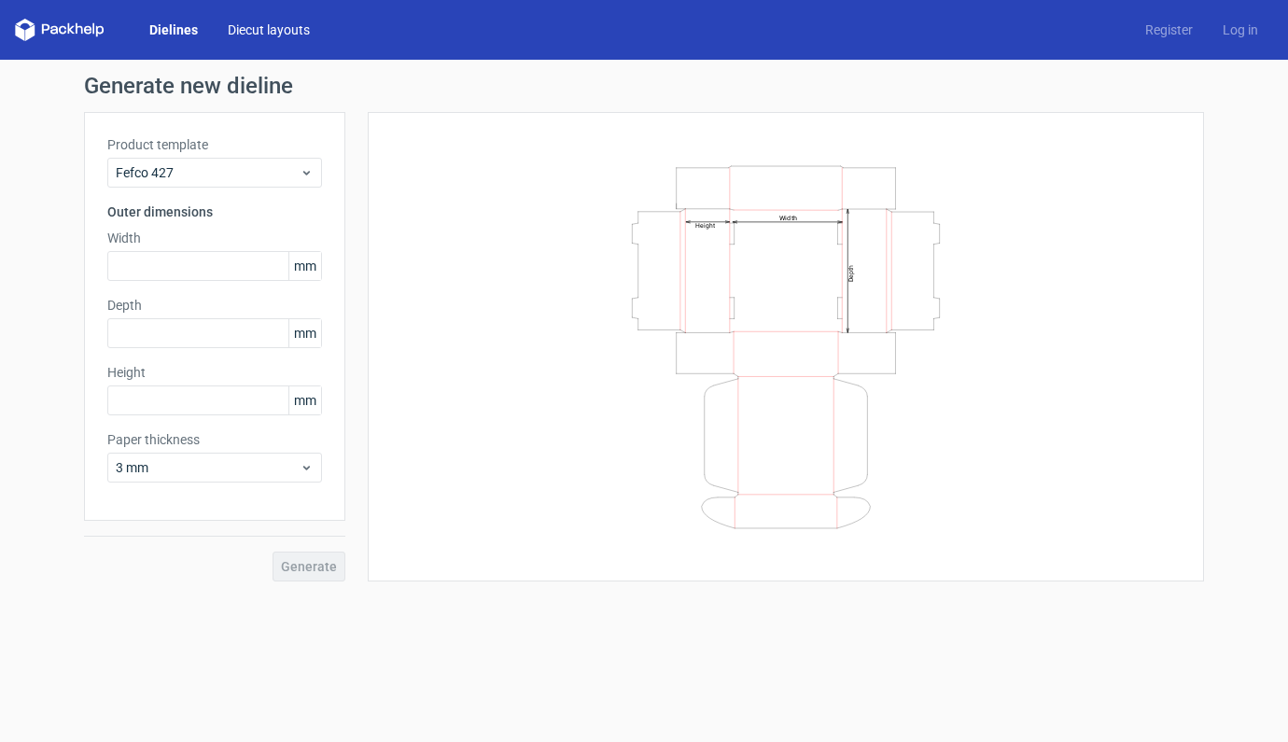
click at [285, 31] on link "Diecut layouts" at bounding box center [269, 30] width 112 height 19
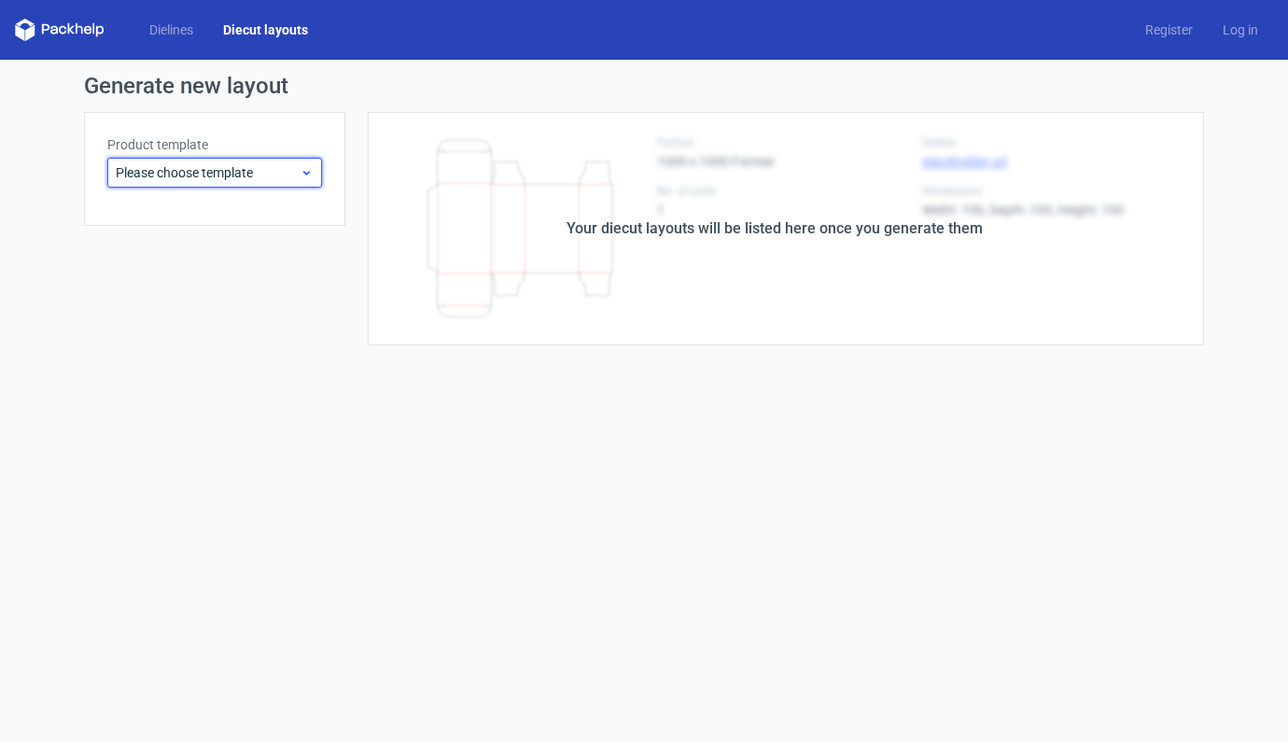
click at [190, 166] on span "Please choose template" at bounding box center [208, 172] width 184 height 19
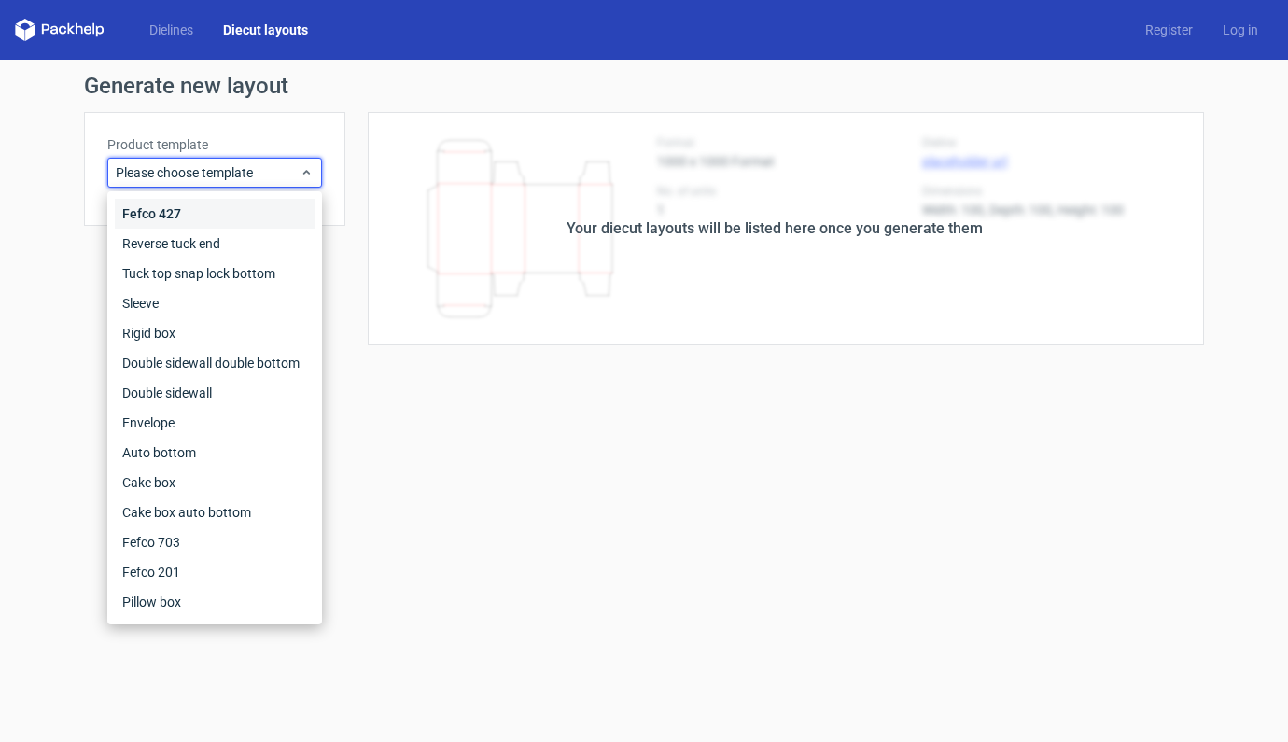
click at [162, 208] on div "Fefco 427" at bounding box center [215, 214] width 200 height 30
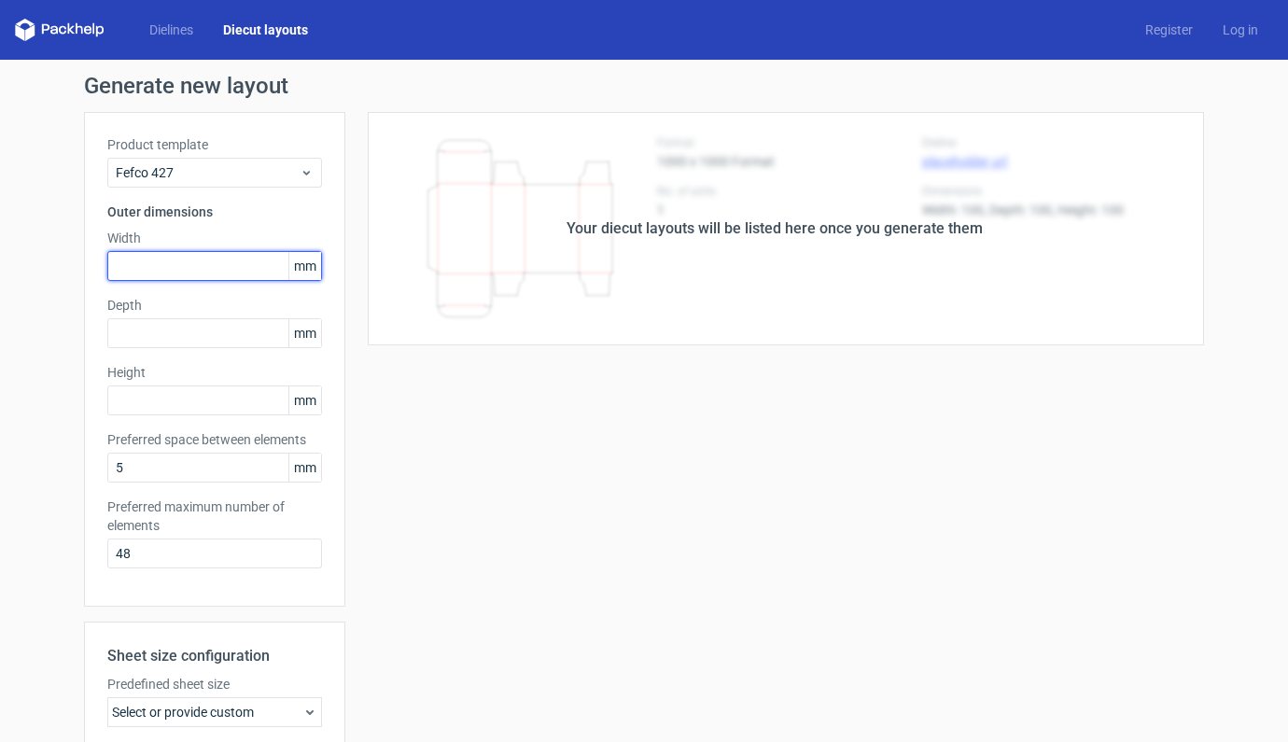
click at [170, 264] on input "text" at bounding box center [214, 266] width 215 height 30
type input "230"
type input "90"
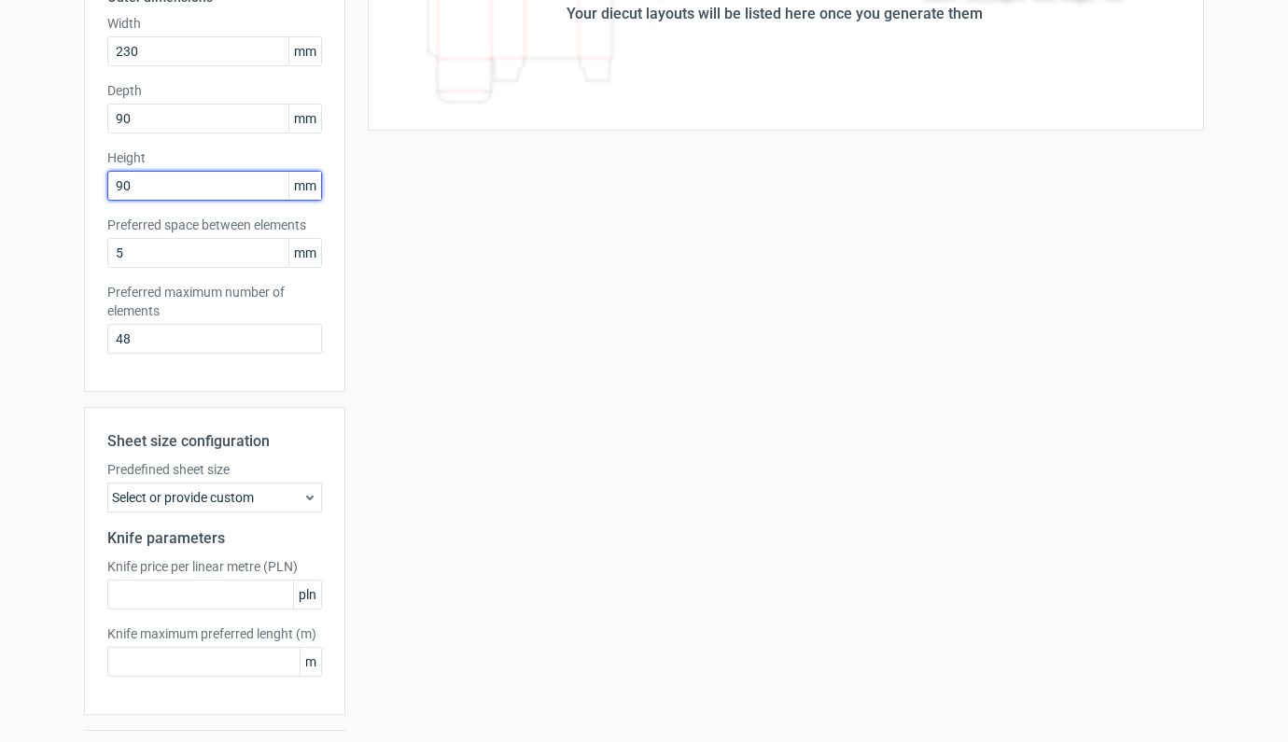
scroll to position [263, 0]
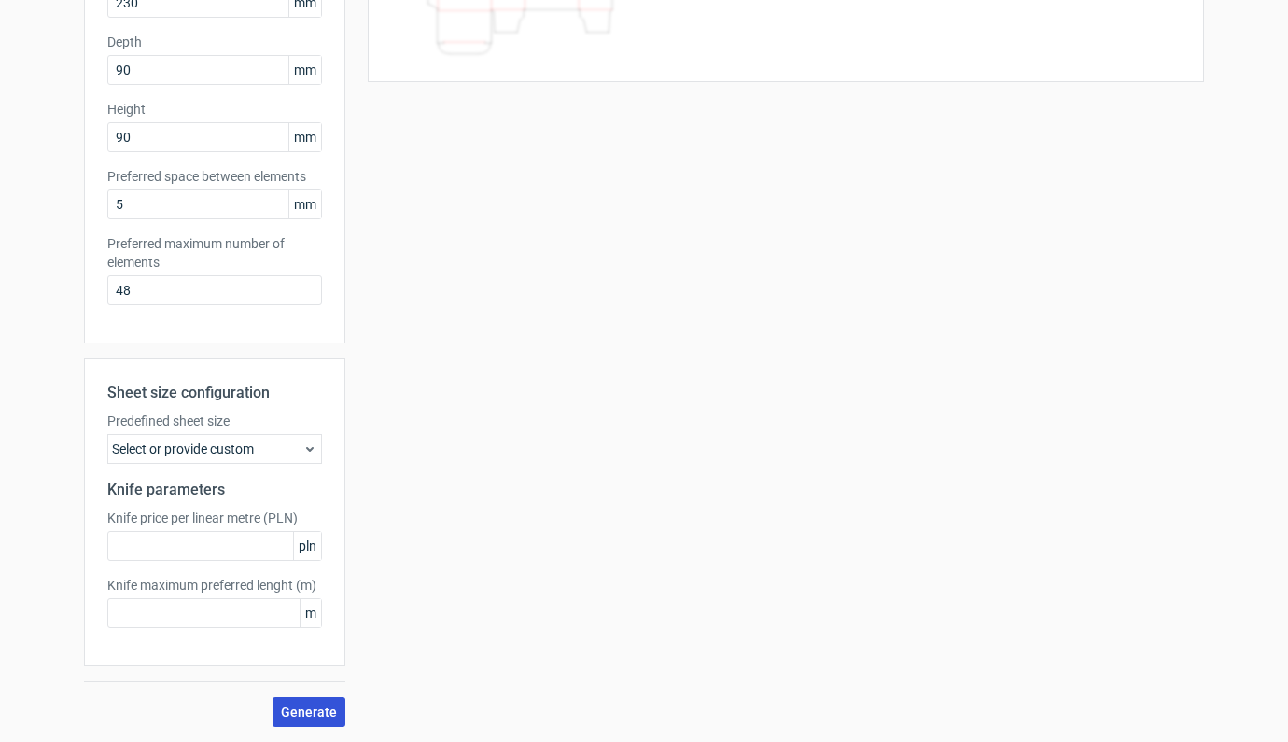
click at [299, 710] on span "Generate" at bounding box center [309, 711] width 56 height 13
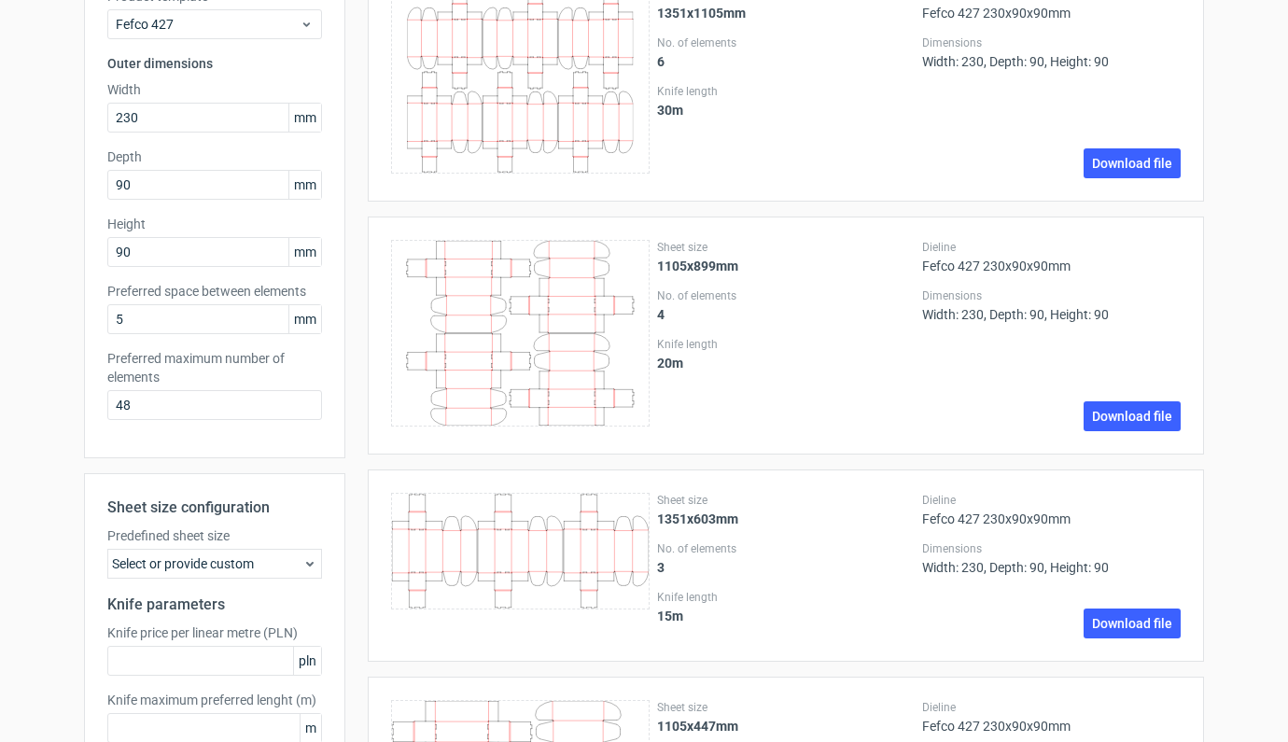
scroll to position [259, 0]
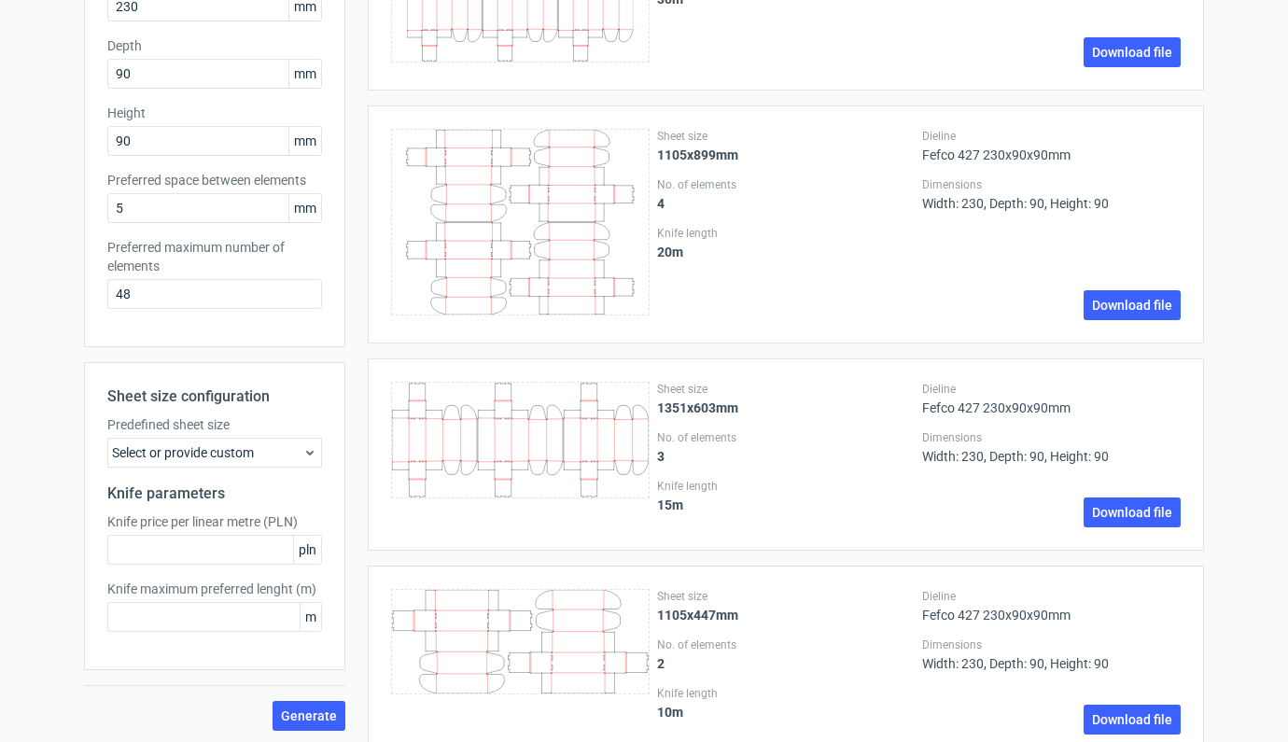
click at [222, 467] on div "Select or provide custom" at bounding box center [214, 453] width 215 height 30
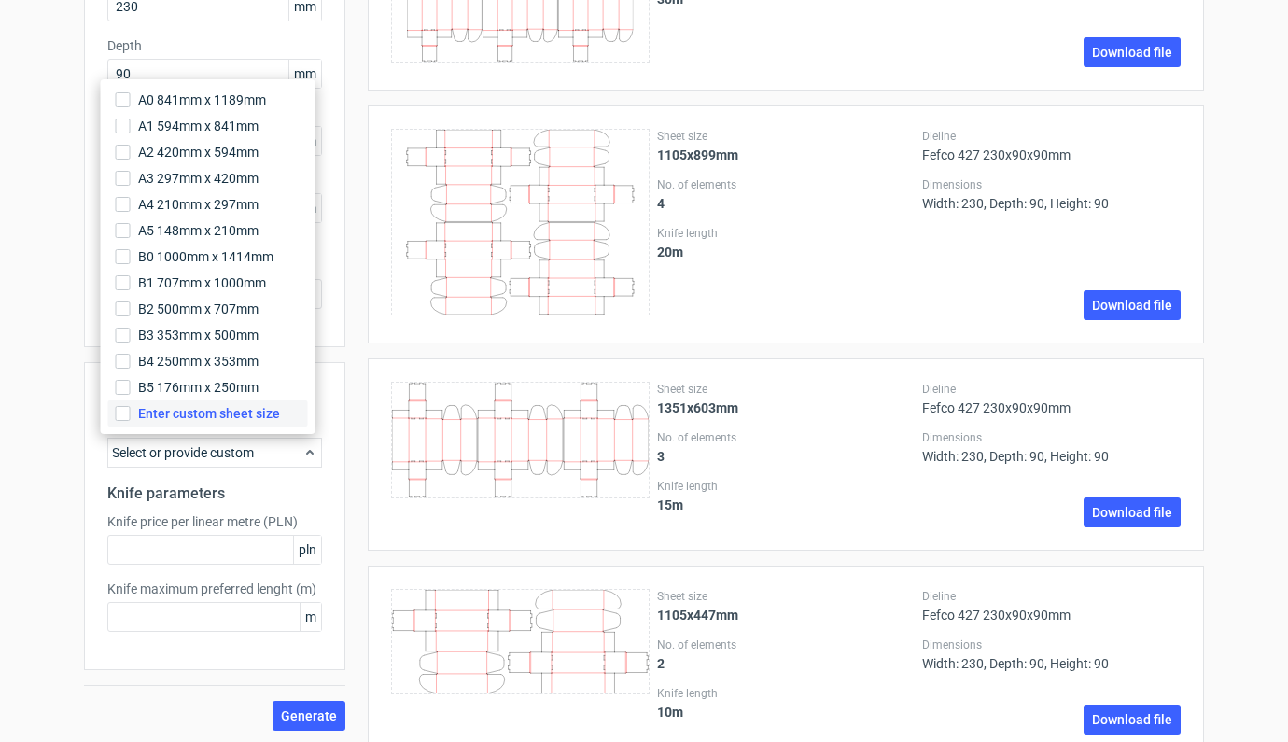
click at [181, 411] on span "Enter custom sheet size" at bounding box center [209, 413] width 142 height 19
click at [131, 411] on input "Enter custom sheet size" at bounding box center [123, 413] width 15 height 15
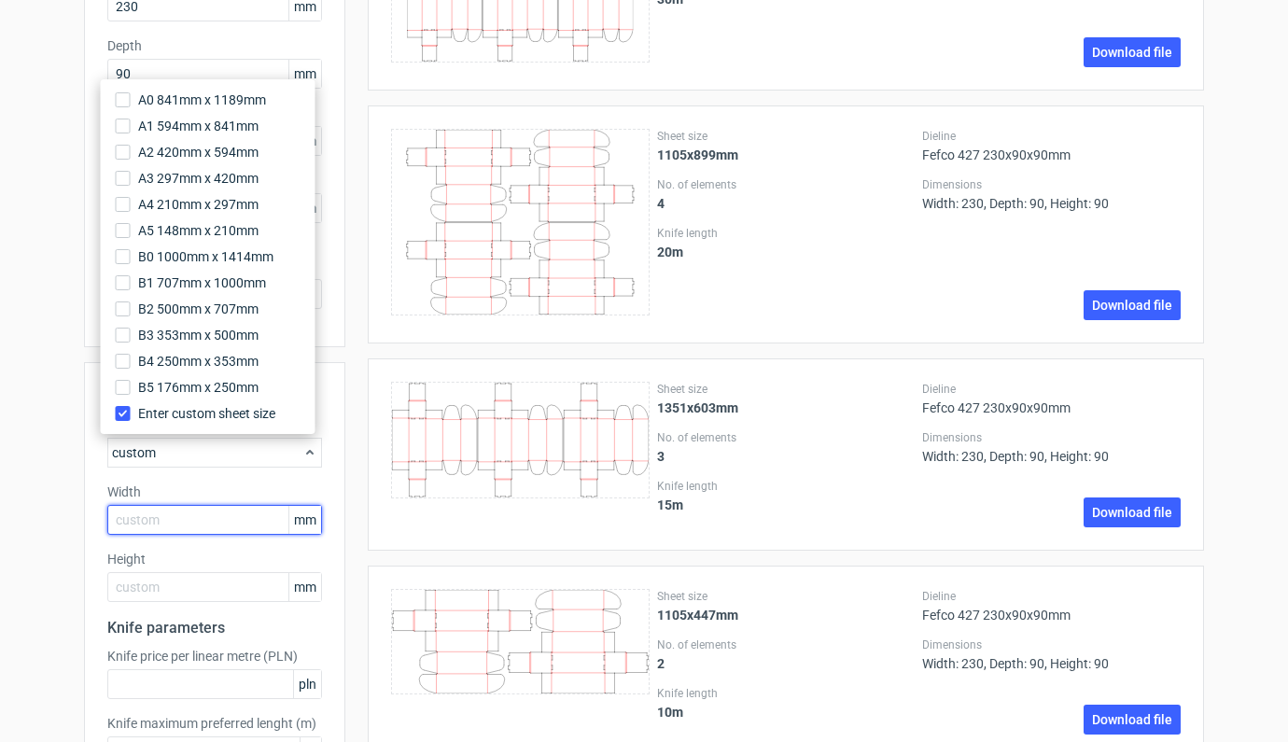
click at [176, 526] on input "text" at bounding box center [214, 520] width 215 height 30
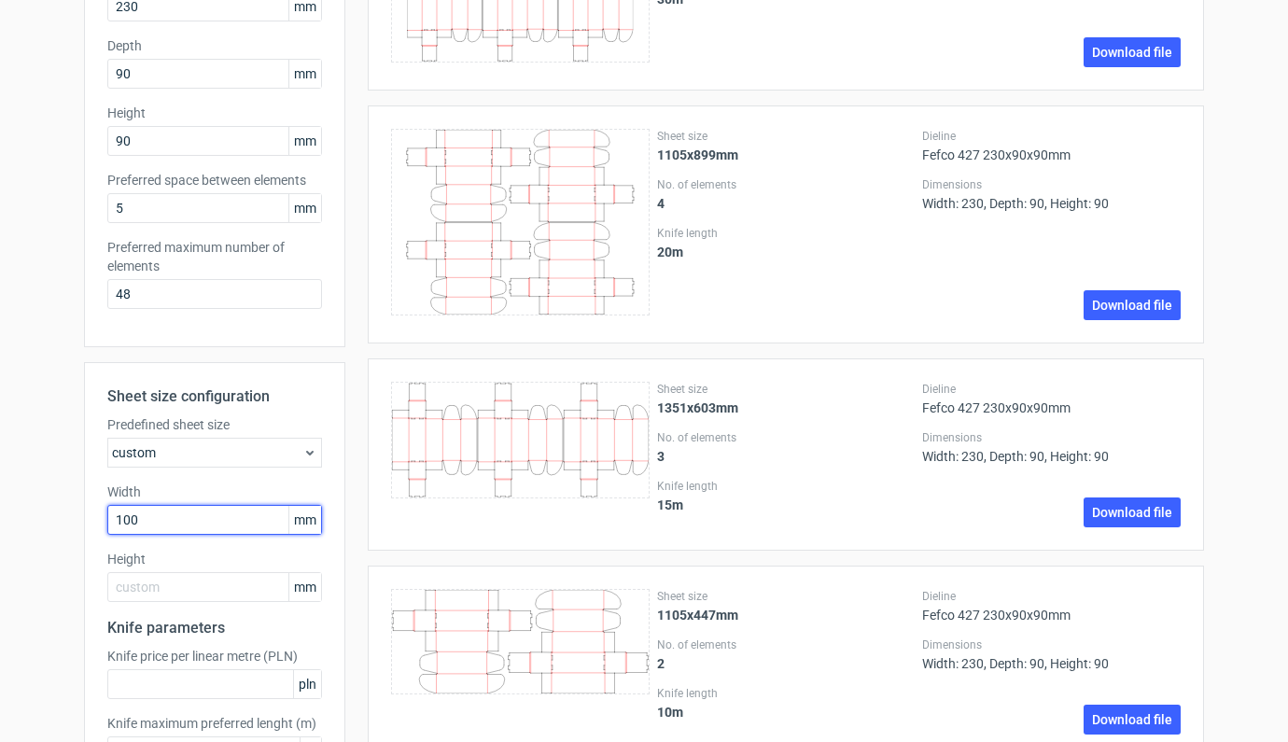
type input "1000"
click at [178, 594] on div "Height mm" at bounding box center [214, 576] width 215 height 52
click at [148, 586] on input "text" at bounding box center [214, 587] width 215 height 30
type input "700"
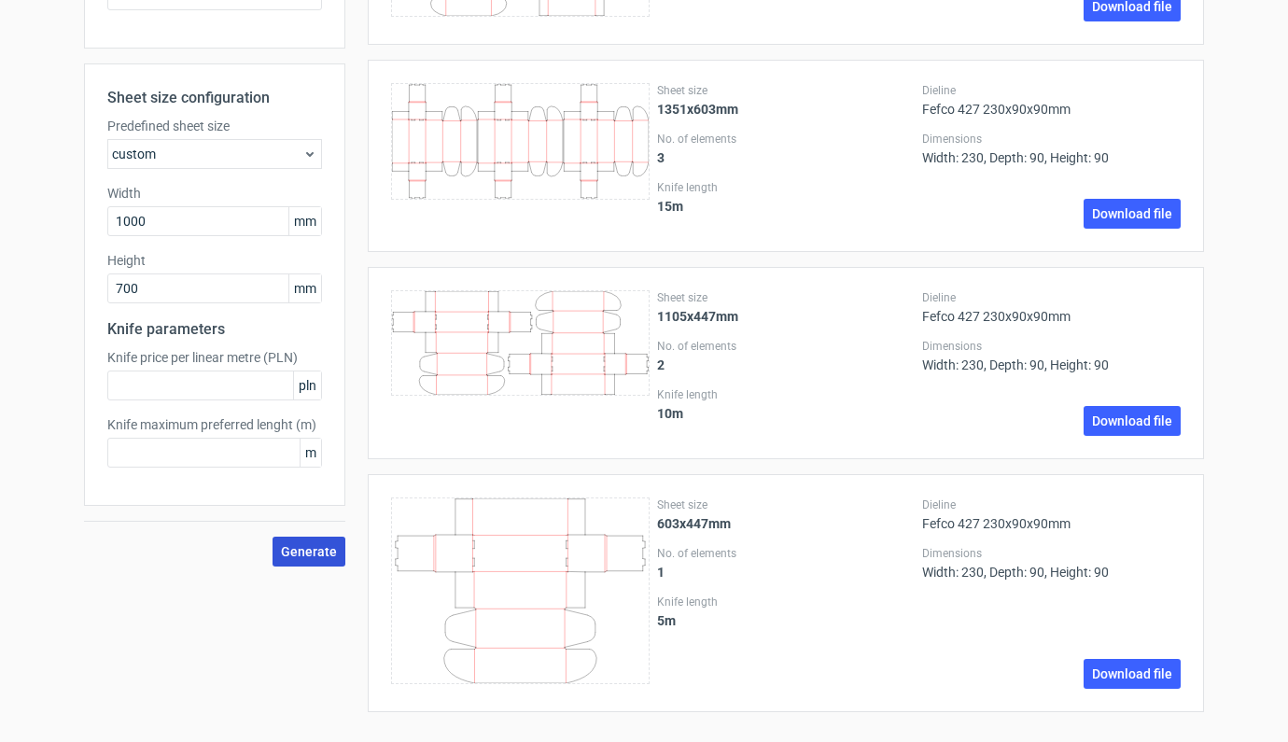
click at [278, 544] on button "Generate" at bounding box center [308, 552] width 73 height 30
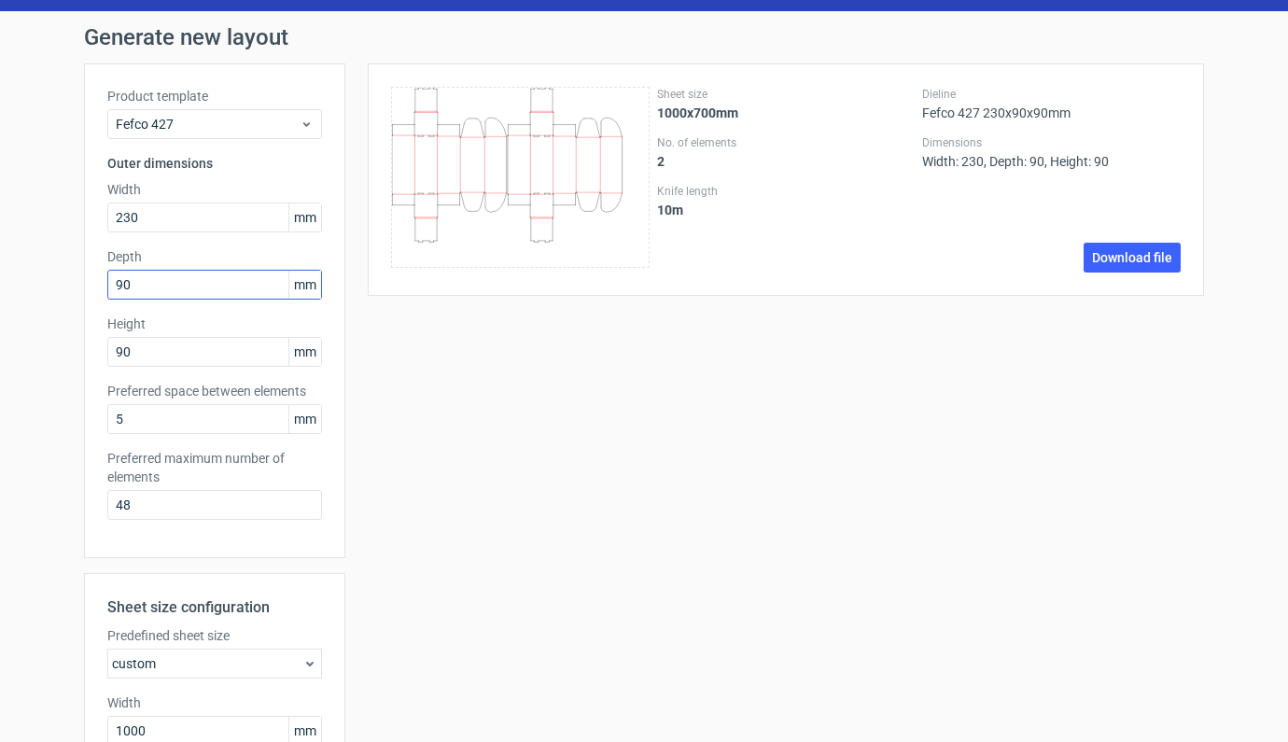
scroll to position [0, 0]
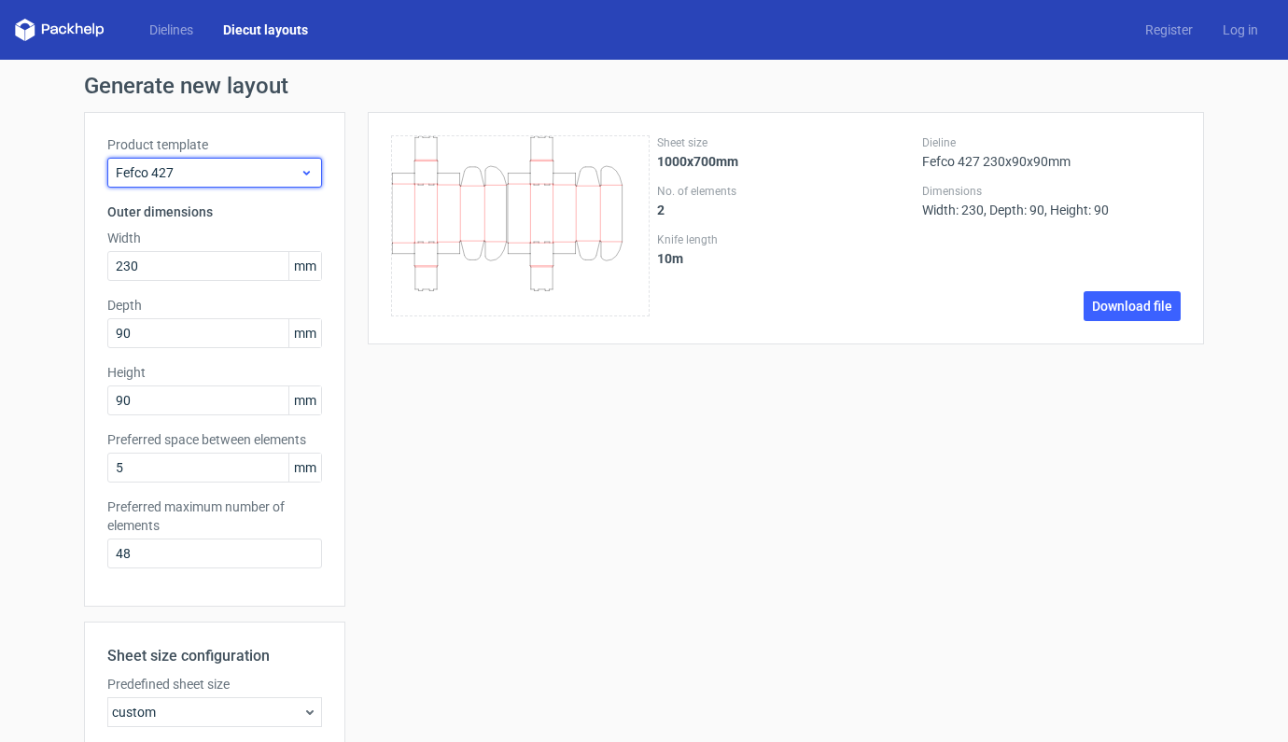
click at [197, 163] on span "Fefco 427" at bounding box center [208, 172] width 184 height 19
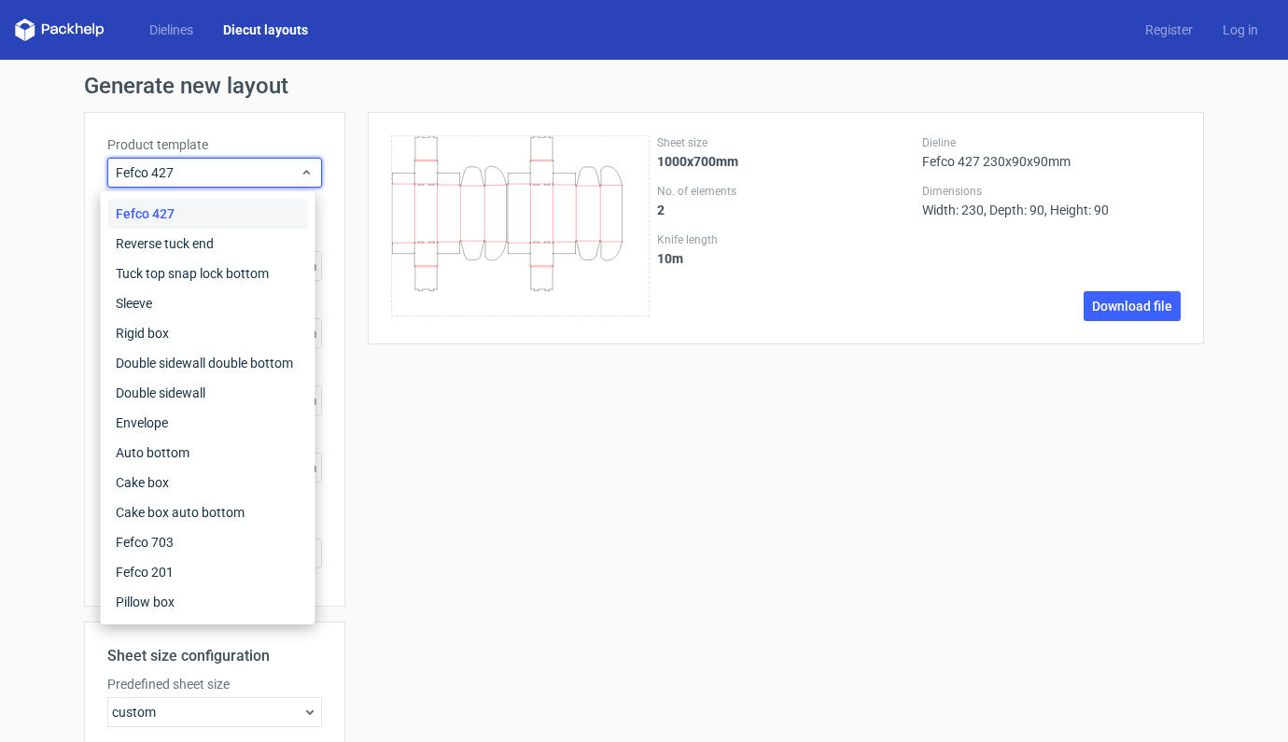
click at [431, 371] on div "Sheet size 1000x700mm No. of elements 2 Knife length 10 m Dieline Fefco 427 230…" at bounding box center [774, 618] width 858 height 1012
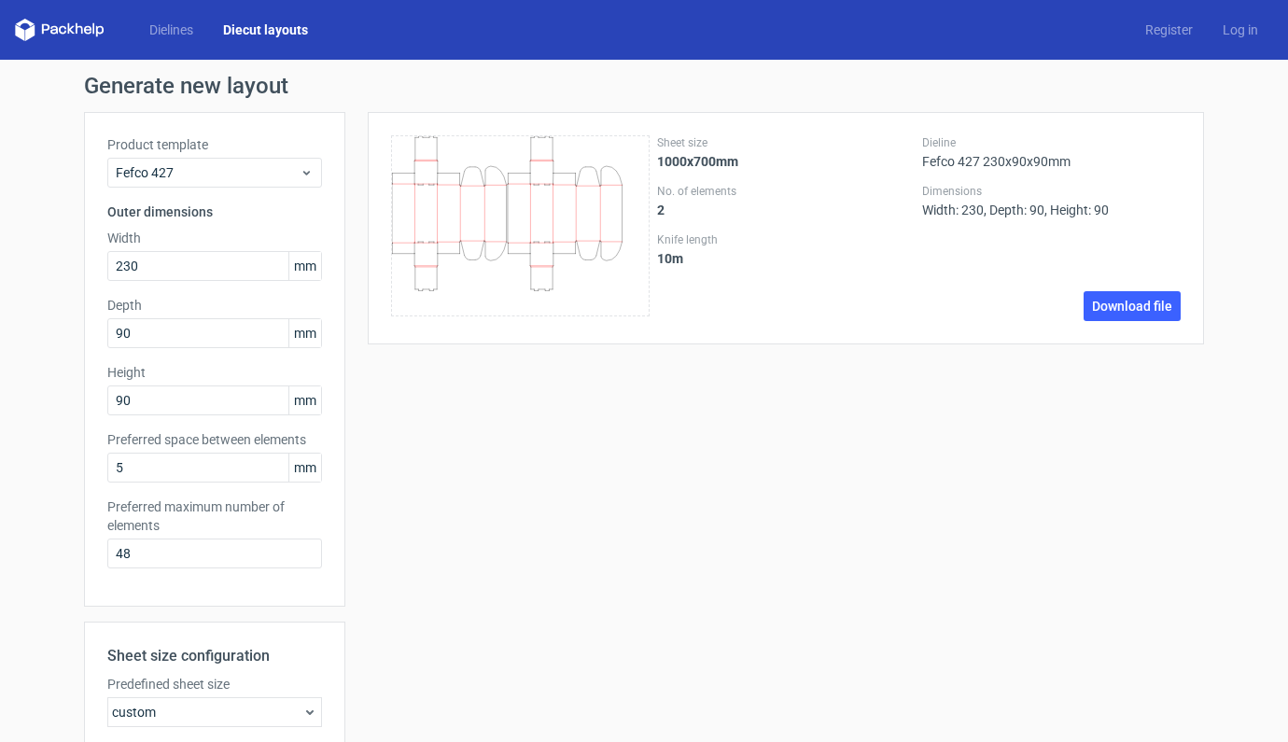
scroll to position [398, 0]
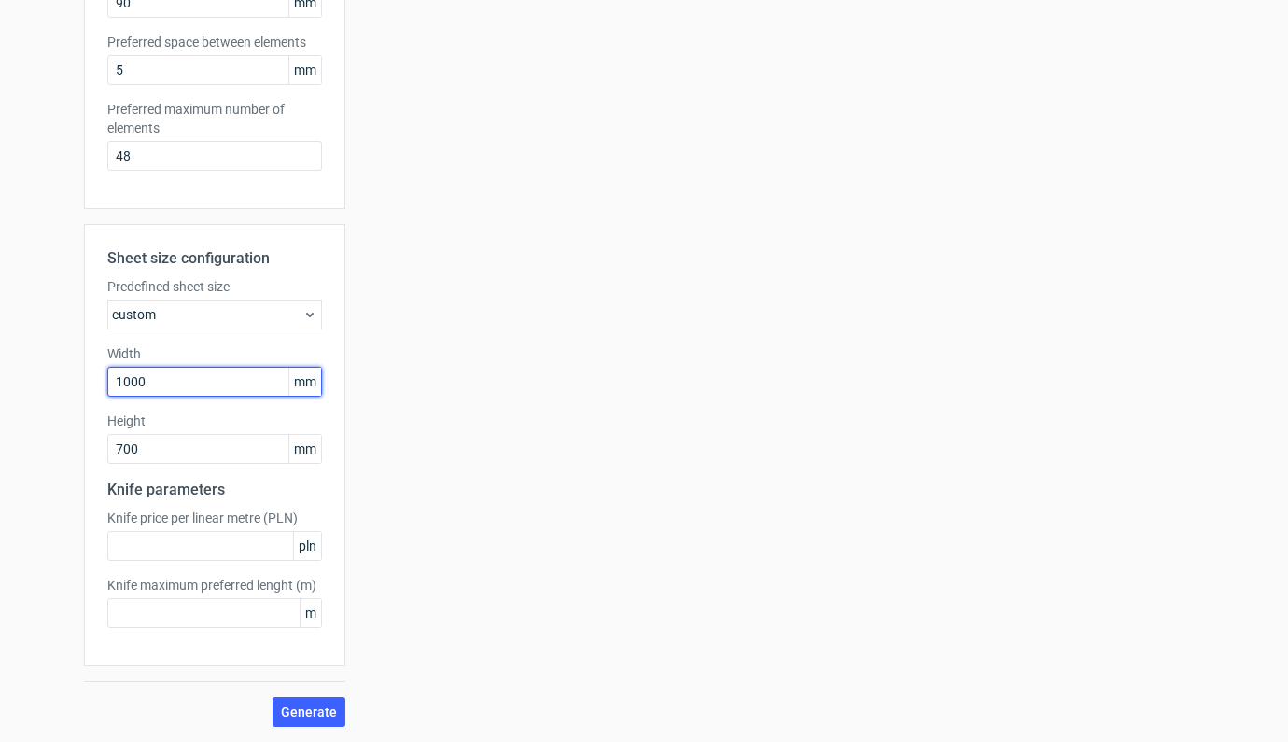
drag, startPoint x: 111, startPoint y: 382, endPoint x: 39, endPoint y: 385, distance: 71.9
click at [39, 385] on div "Generate new layout Product template Fefco 427 Outer dimensions Width 230 mm De…" at bounding box center [644, 202] width 1288 height 1080
type input "800"
drag, startPoint x: 147, startPoint y: 447, endPoint x: 74, endPoint y: 452, distance: 72.9
click at [74, 452] on div "Generate new layout Product template Fefco 427 Outer dimensions Width 230 mm De…" at bounding box center [644, 202] width 1288 height 1080
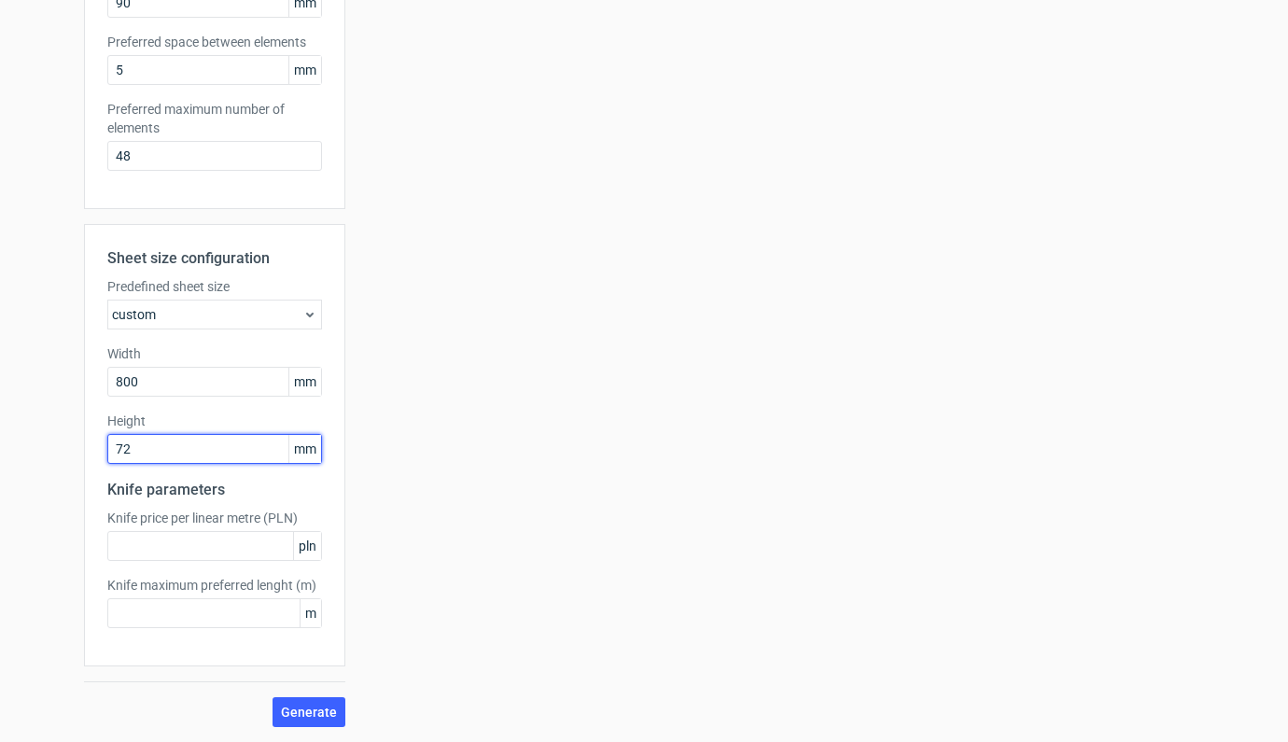
type input "720"
click at [305, 719] on button "Generate" at bounding box center [308, 712] width 73 height 30
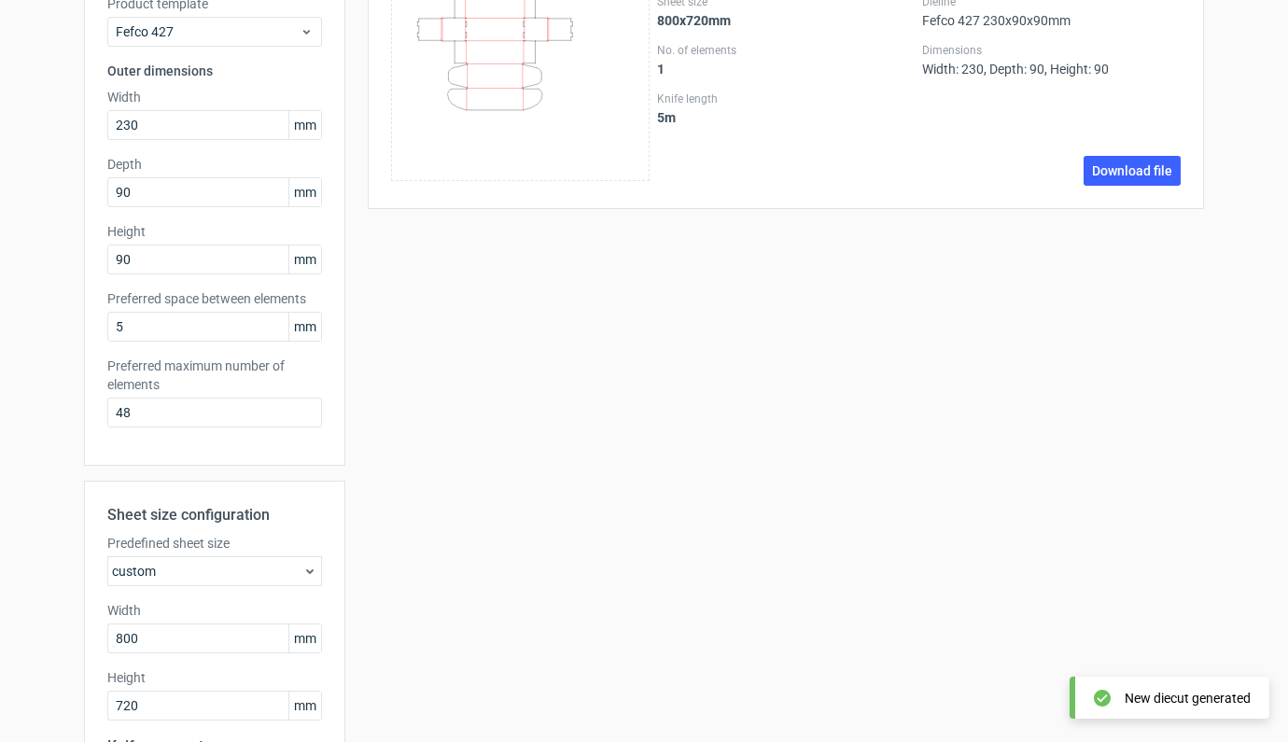
scroll to position [357, 0]
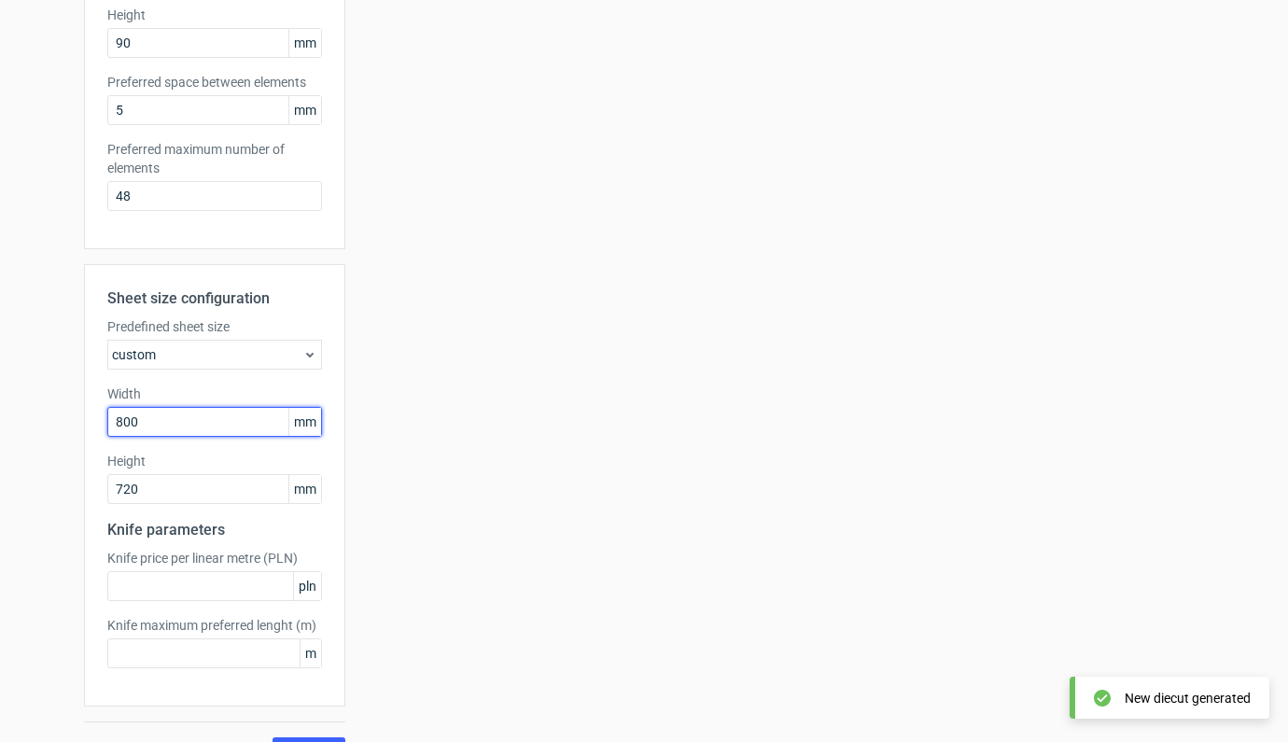
drag, startPoint x: 214, startPoint y: 426, endPoint x: 81, endPoint y: 428, distance: 132.5
click at [84, 428] on div "Sheet size configuration Predefined sheet size custom Width 800 mm Height 720 m…" at bounding box center [214, 485] width 261 height 442
type input "700"
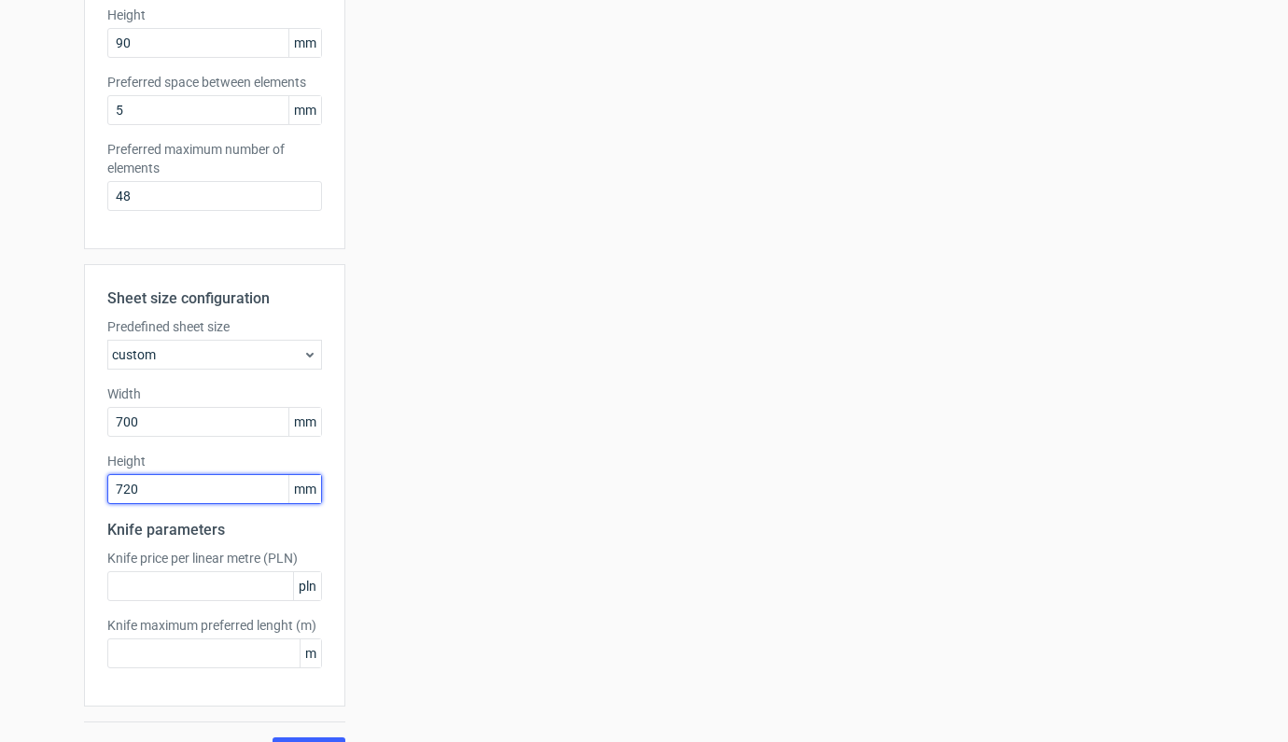
drag, startPoint x: 147, startPoint y: 489, endPoint x: 74, endPoint y: 488, distance: 72.8
click at [75, 488] on div "Generate new layout Product template Fefco 427 Outer dimensions Width 230 mm De…" at bounding box center [644, 242] width 1288 height 1080
type input "500"
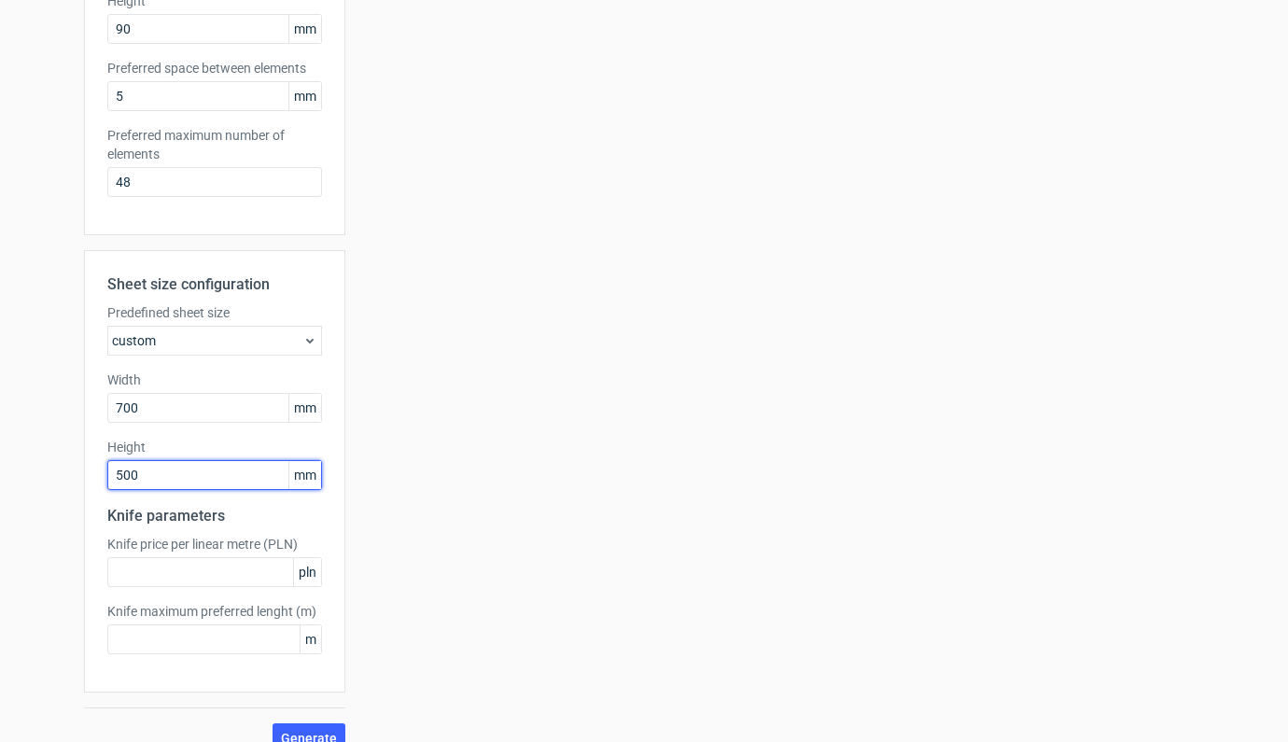
scroll to position [398, 0]
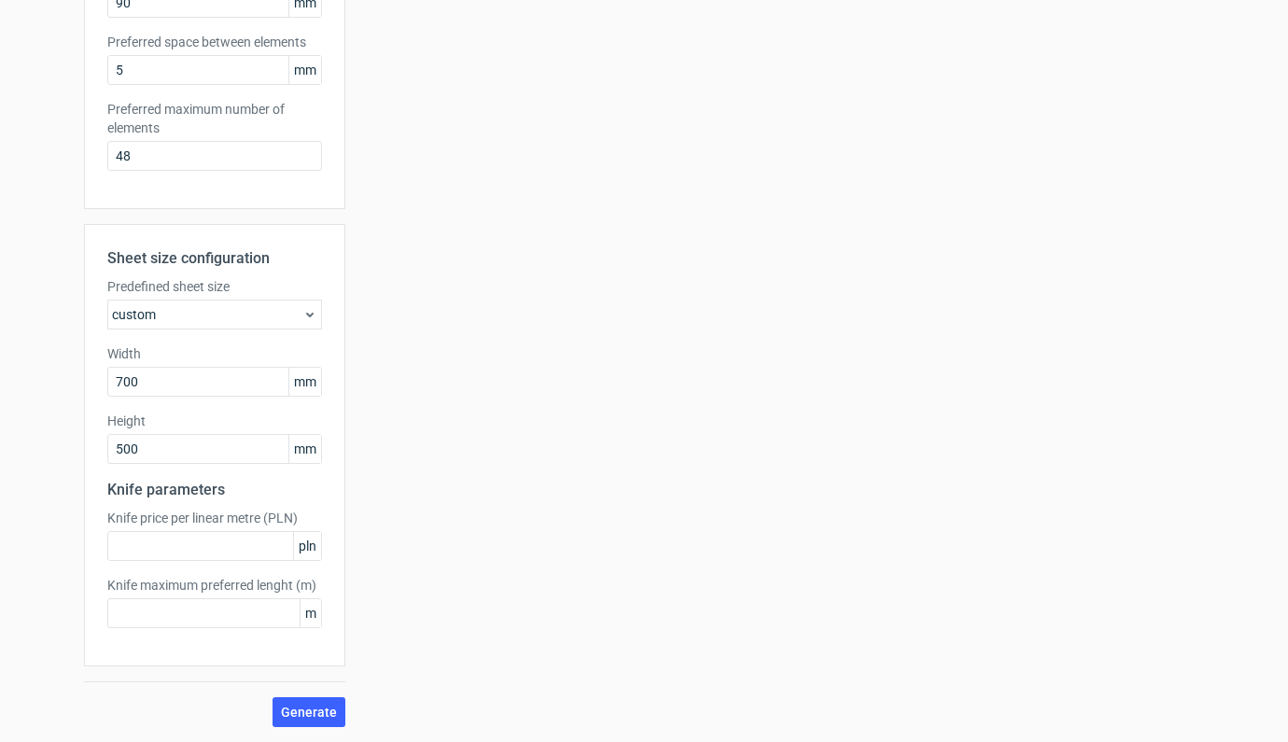
click at [269, 696] on div "Sheet size configuration Predefined sheet size custom Width 700 mm Height 500 m…" at bounding box center [214, 475] width 261 height 503
click at [276, 702] on button "Generate" at bounding box center [308, 712] width 73 height 30
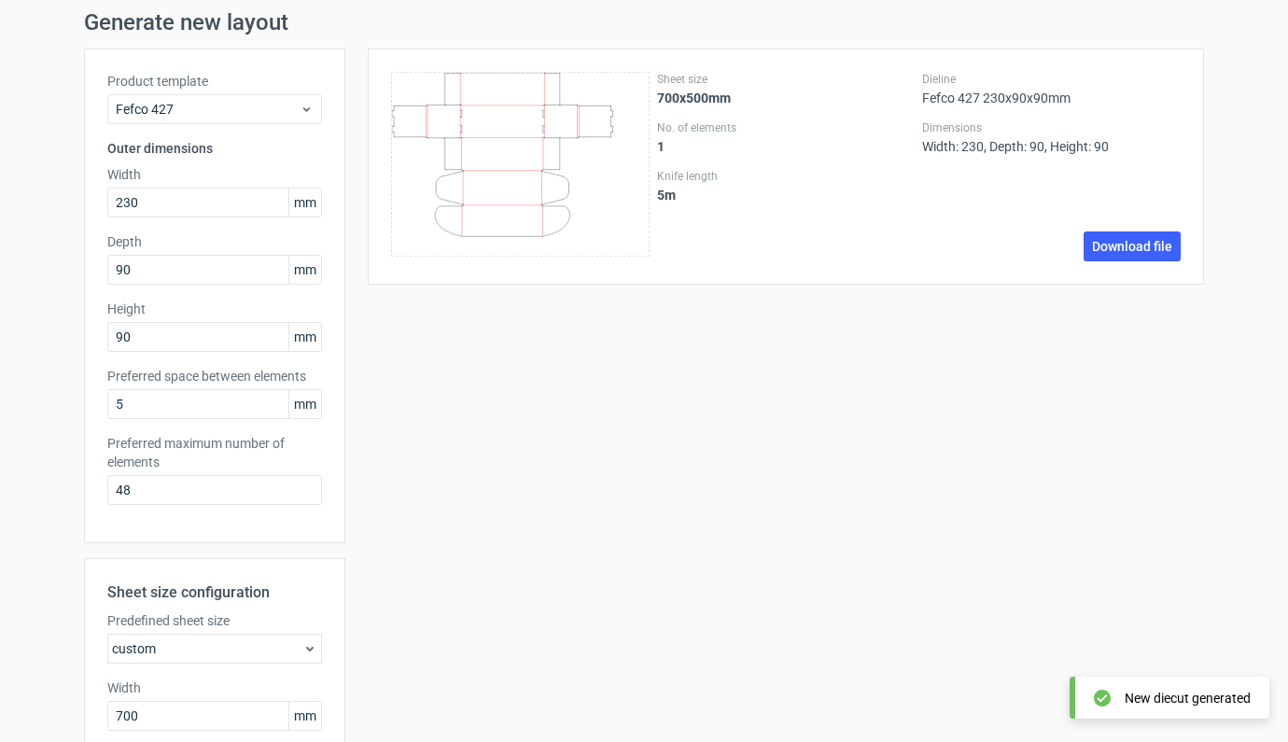
scroll to position [0, 0]
